Goal: Task Accomplishment & Management: Manage account settings

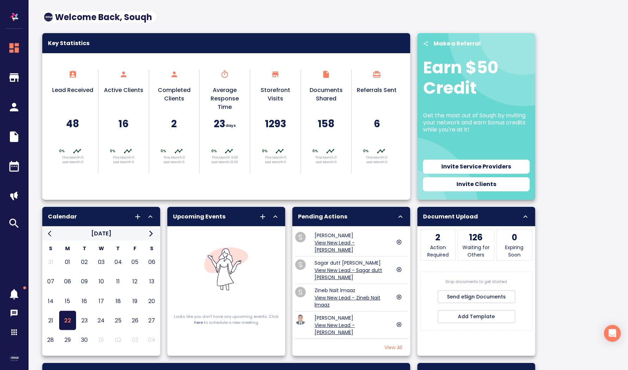
click at [263, 124] on h5 "1293" at bounding box center [275, 123] width 43 height 13
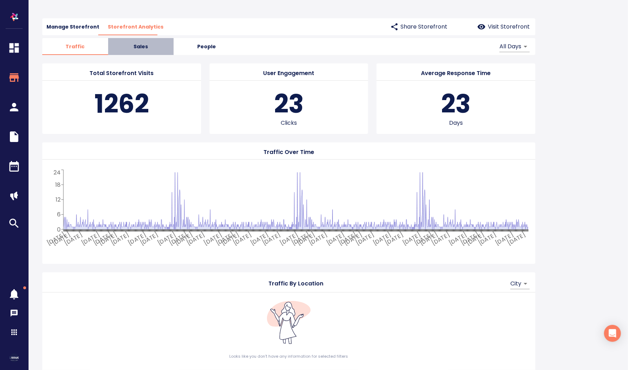
click at [143, 48] on span "Sales" at bounding box center [140, 46] width 57 height 9
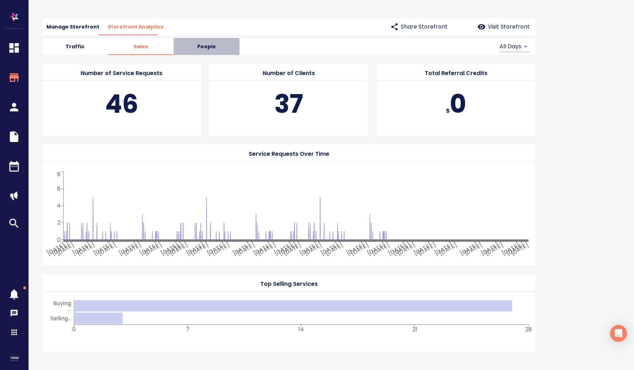
click at [208, 46] on span "People" at bounding box center [206, 46] width 57 height 9
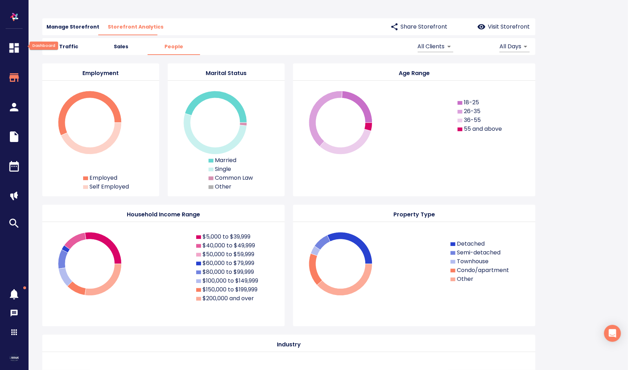
click at [18, 50] on icon "button" at bounding box center [15, 48] width 10 height 10
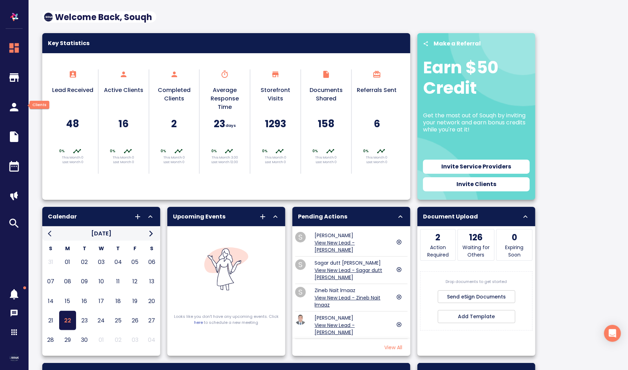
click at [17, 109] on icon "button" at bounding box center [14, 107] width 8 height 8
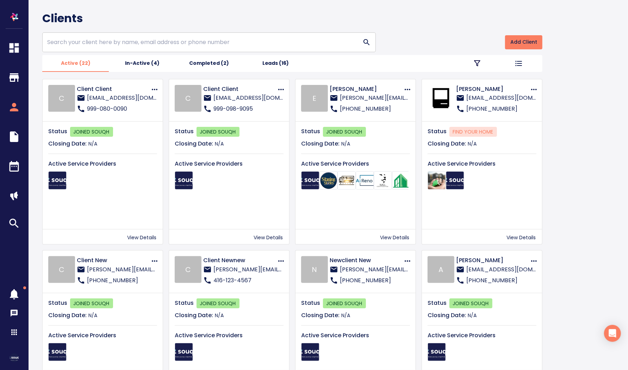
click at [346, 88] on p "[PERSON_NAME]" at bounding box center [367, 89] width 74 height 8
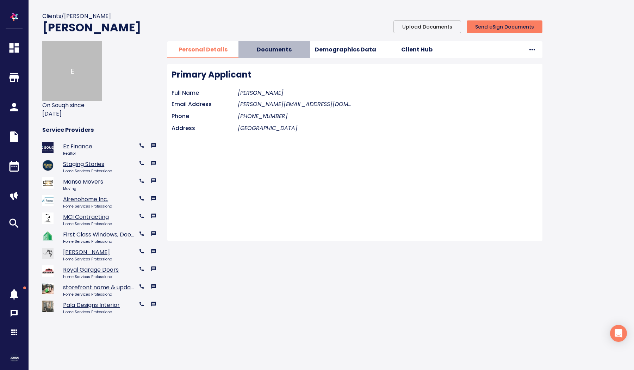
click at [288, 45] on span "Documents" at bounding box center [274, 50] width 63 height 10
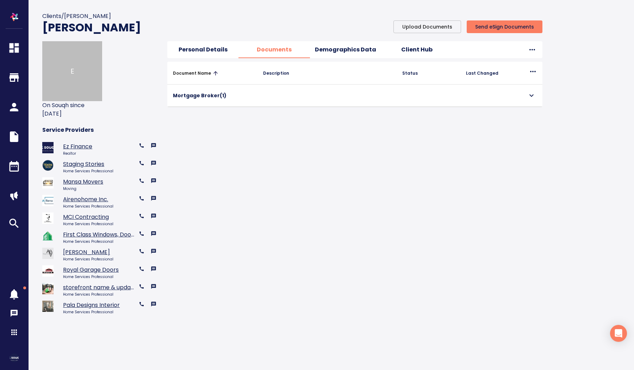
click at [305, 100] on td "collapsible table" at bounding box center [326, 96] width 139 height 22
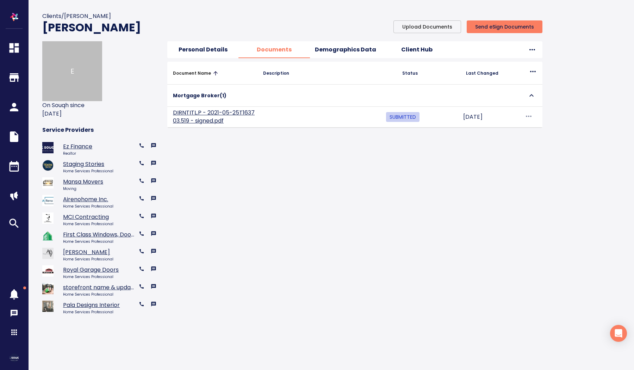
click at [198, 117] on link "DIRNTITL.P - 2021-05-25T163703.519 - signed.pdf" at bounding box center [214, 116] width 82 height 16
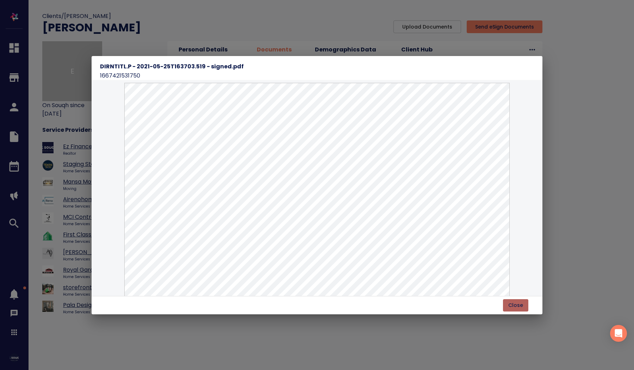
click at [517, 301] on span "Close" at bounding box center [515, 305] width 15 height 9
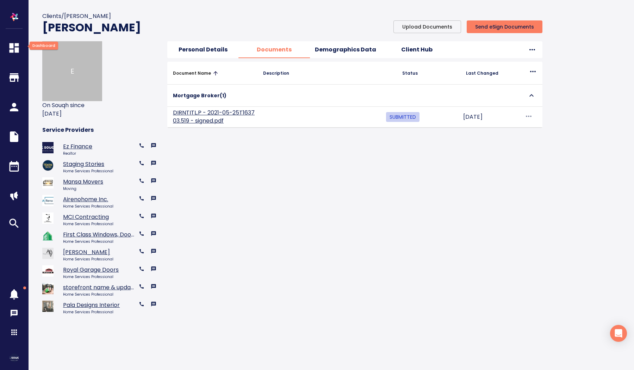
click at [15, 44] on icon "button" at bounding box center [15, 48] width 10 height 10
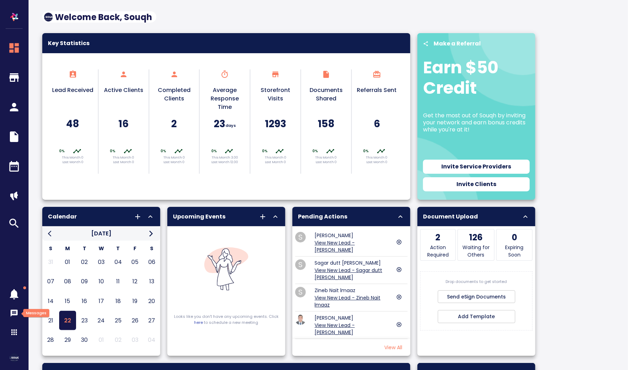
click at [13, 311] on icon "button" at bounding box center [14, 313] width 8 height 8
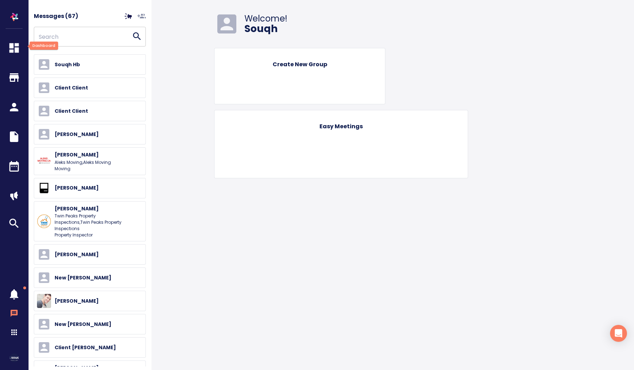
click at [15, 48] on icon "button" at bounding box center [15, 48] width 10 height 10
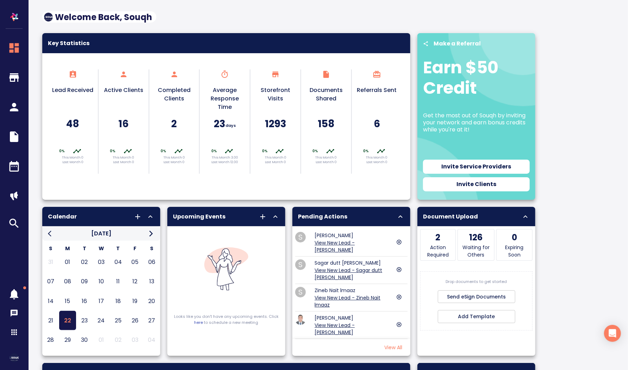
click at [483, 184] on span "Invite Clients" at bounding box center [476, 184] width 101 height 10
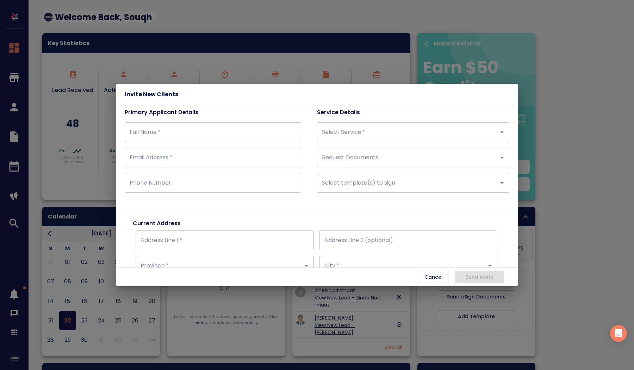
click at [448, 159] on input "Request Documents" at bounding box center [403, 157] width 166 height 13
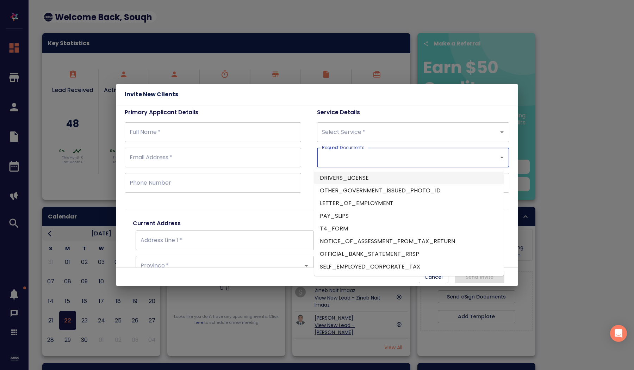
click at [307, 168] on div "Primary Applicant Details Full Name   * Full Name * Email Address   * Email Add…" at bounding box center [221, 156] width 192 height 96
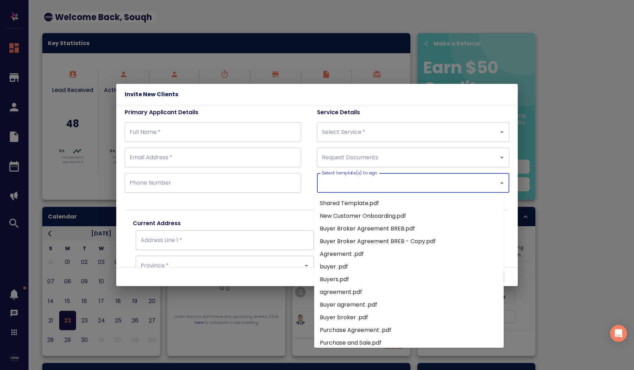
click at [369, 186] on input "Select template(s) to sign" at bounding box center [403, 182] width 166 height 13
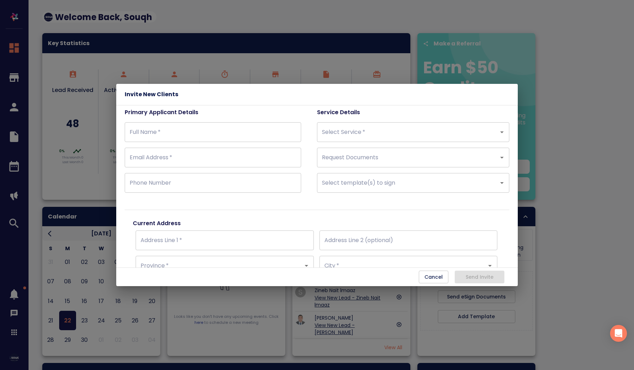
click at [308, 170] on div "Primary Applicant Details Full Name   * Full Name * Email Address   * Email Add…" at bounding box center [221, 156] width 192 height 96
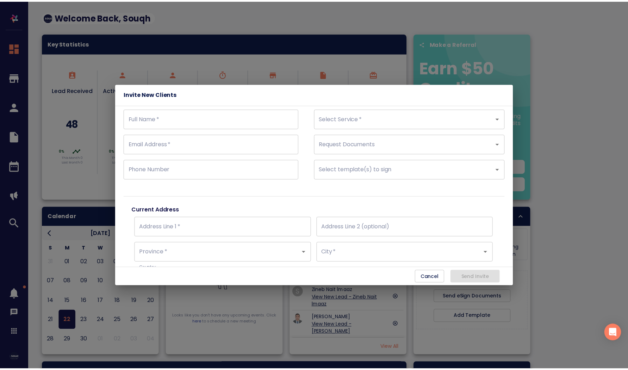
scroll to position [14, 0]
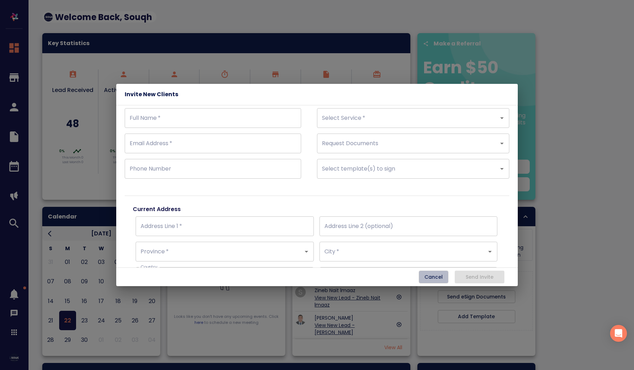
click at [439, 277] on span "Cancel" at bounding box center [433, 277] width 18 height 9
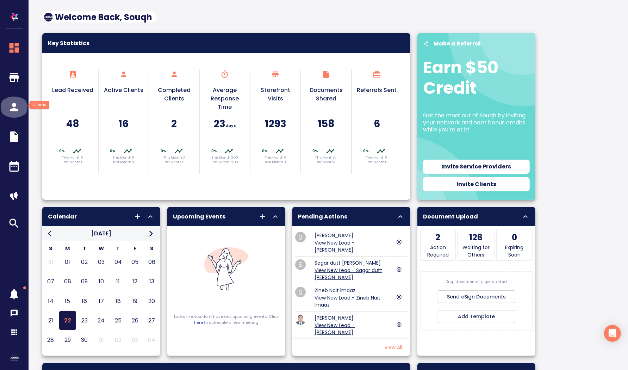
click at [20, 106] on icon "button" at bounding box center [14, 107] width 21 height 13
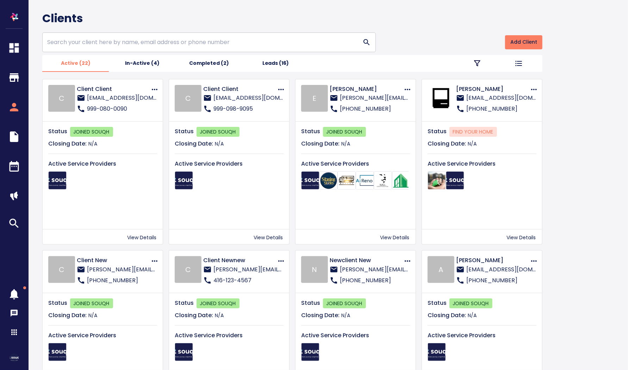
click at [343, 89] on p "[PERSON_NAME]" at bounding box center [367, 89] width 74 height 8
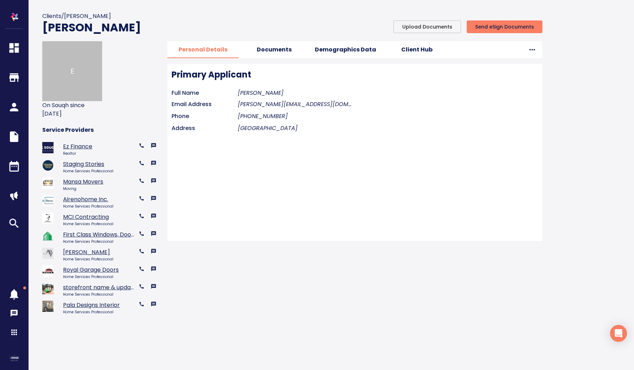
click at [275, 54] on span "Documents" at bounding box center [274, 50] width 63 height 10
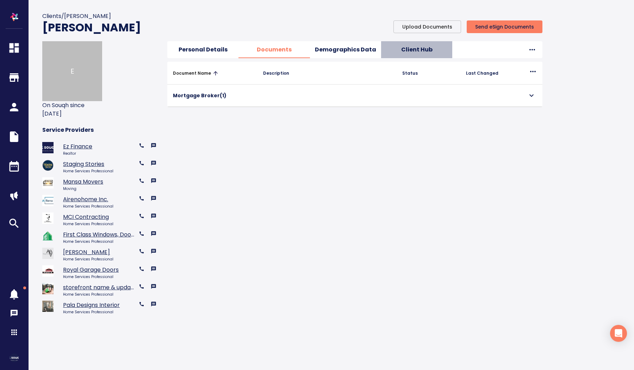
click at [421, 49] on span "Client Hub" at bounding box center [416, 50] width 63 height 10
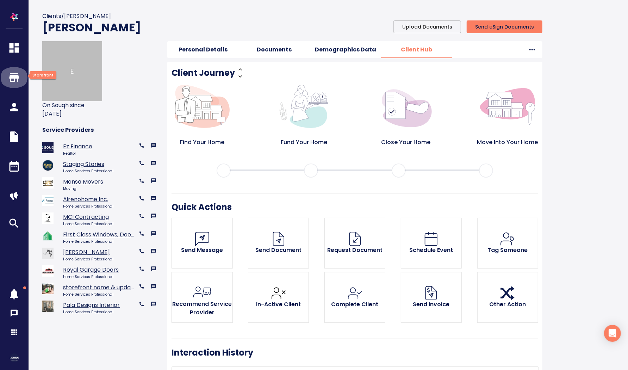
click at [16, 79] on icon "button" at bounding box center [14, 77] width 21 height 13
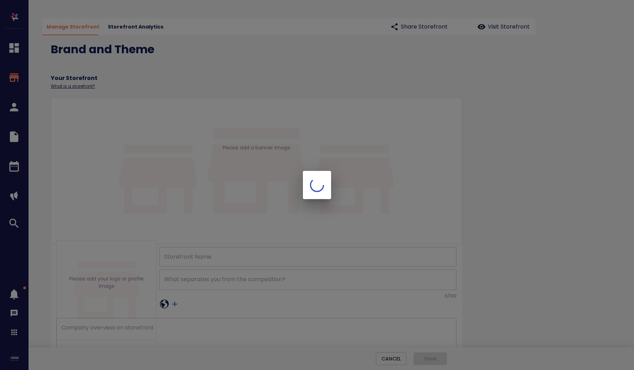
type input "Ez Finance"
checkbox input "true"
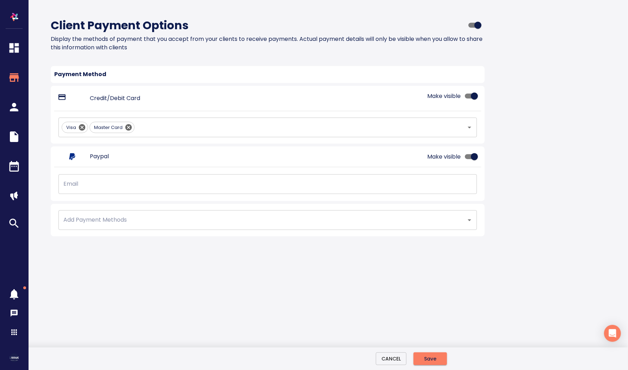
scroll to position [924, 0]
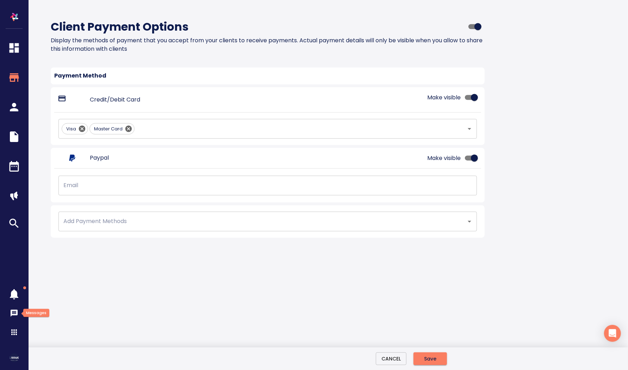
click at [15, 314] on icon "button" at bounding box center [14, 313] width 7 height 7
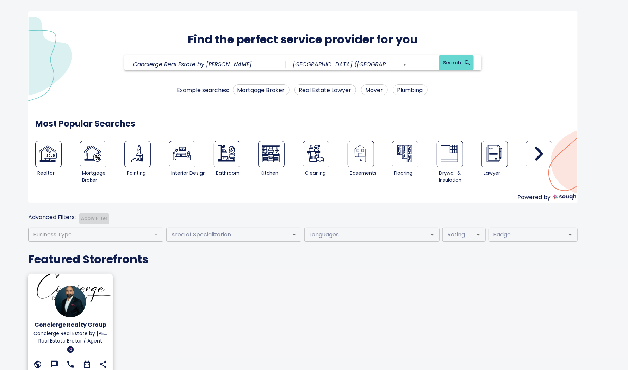
scroll to position [71, 0]
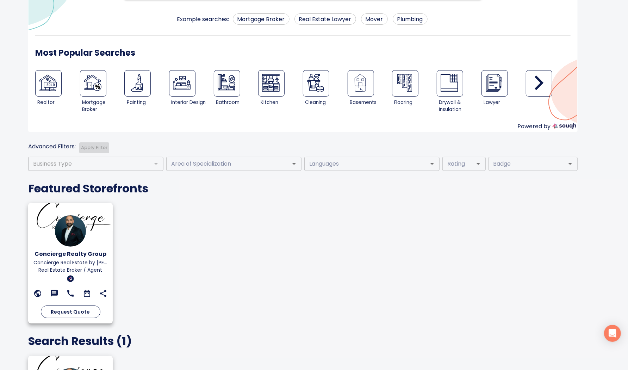
click at [99, 238] on div at bounding box center [70, 231] width 74 height 33
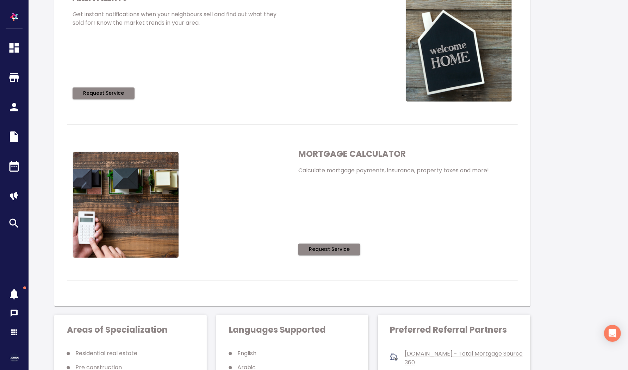
scroll to position [1331, 0]
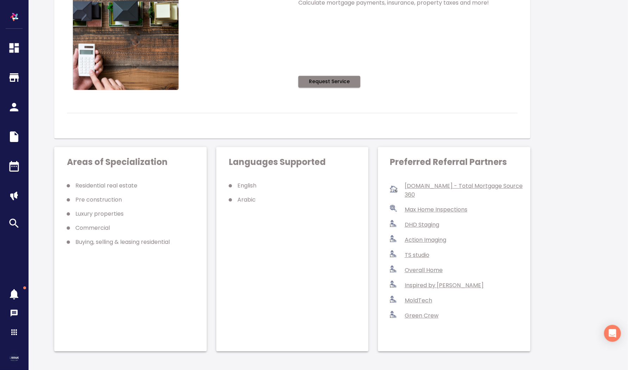
click at [460, 185] on link "[DOMAIN_NAME] - Total Mortgage Source 360" at bounding box center [464, 190] width 118 height 17
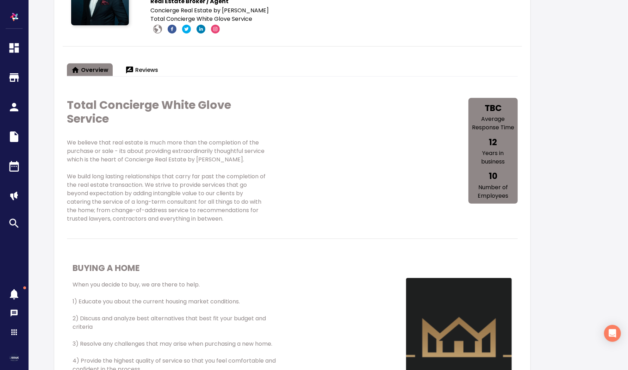
scroll to position [0, 0]
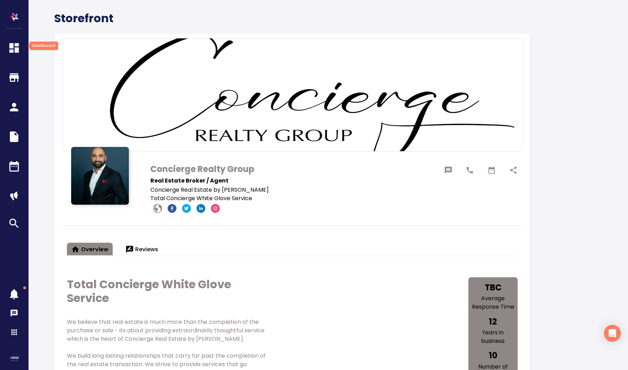
click at [13, 48] on icon "button" at bounding box center [15, 48] width 10 height 10
